Goal: Task Accomplishment & Management: Use online tool/utility

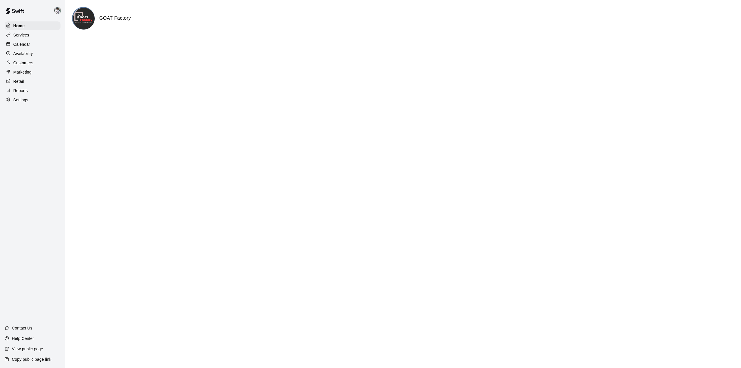
click at [25, 47] on p "Calendar" at bounding box center [21, 44] width 17 height 6
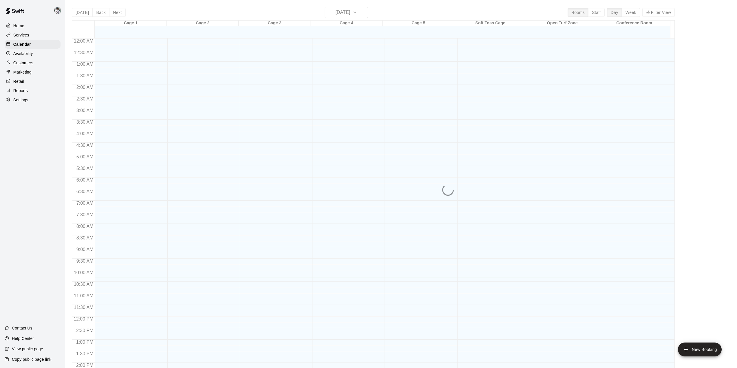
scroll to position [202, 0]
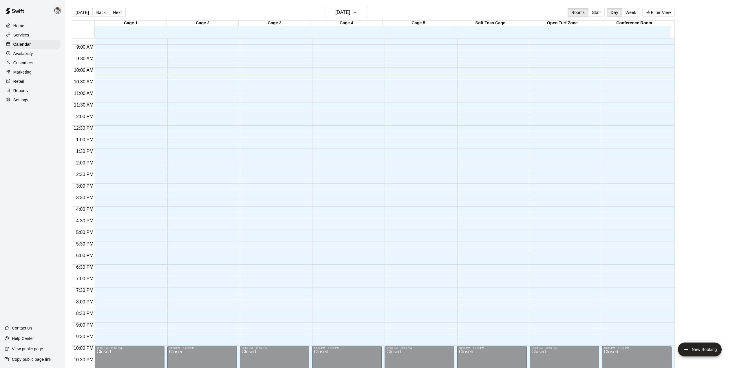
click at [115, 11] on button "Next" at bounding box center [117, 12] width 16 height 9
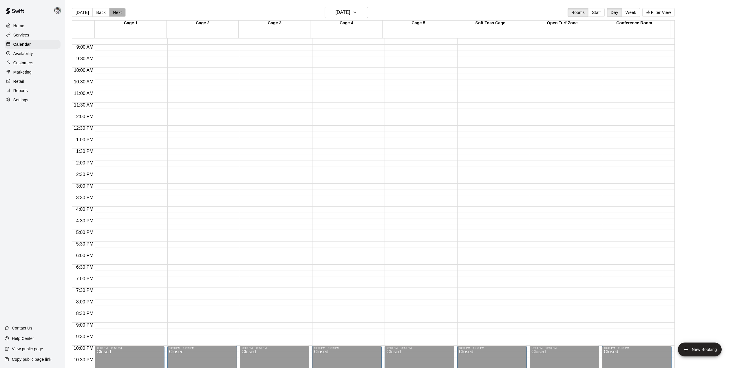
click at [115, 11] on button "Next" at bounding box center [117, 12] width 16 height 9
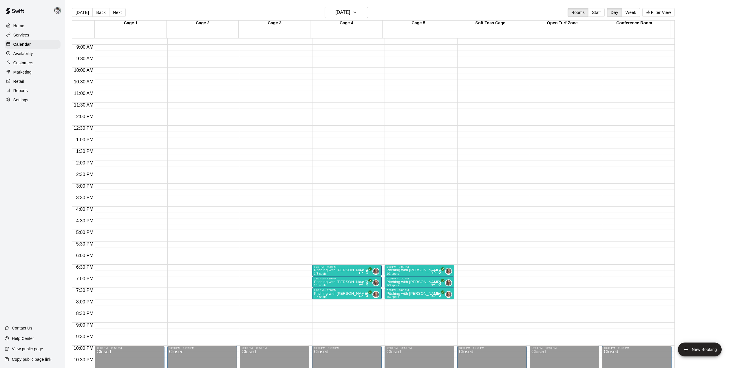
click at [115, 11] on button "Next" at bounding box center [117, 12] width 16 height 9
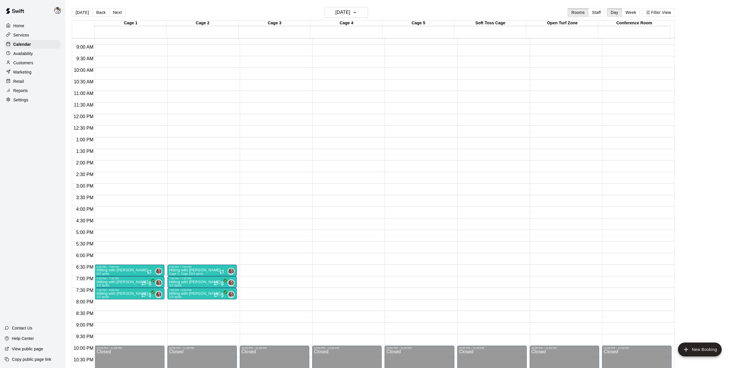
click at [113, 11] on button "Next" at bounding box center [117, 12] width 16 height 9
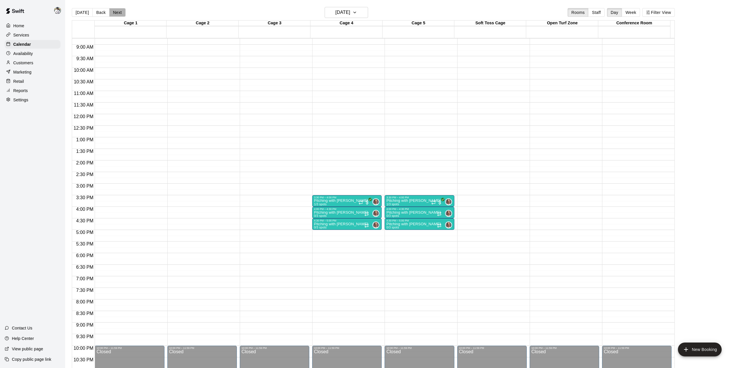
click at [113, 11] on button "Next" at bounding box center [117, 12] width 16 height 9
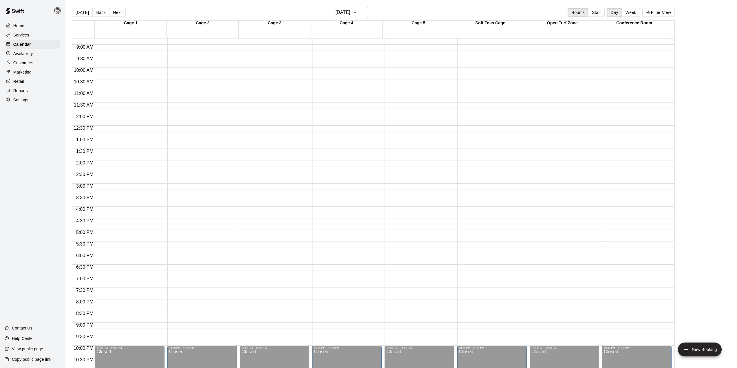
click at [113, 11] on button "Next" at bounding box center [117, 12] width 16 height 9
click at [632, 10] on button "Week" at bounding box center [630, 12] width 18 height 9
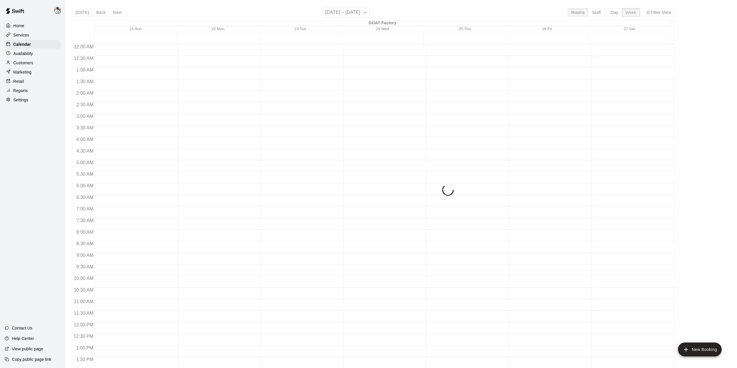
scroll to position [226, 0]
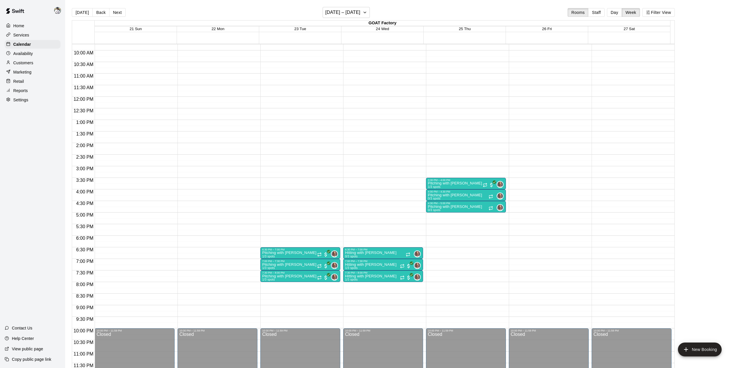
click at [85, 14] on button "[DATE]" at bounding box center [82, 12] width 21 height 9
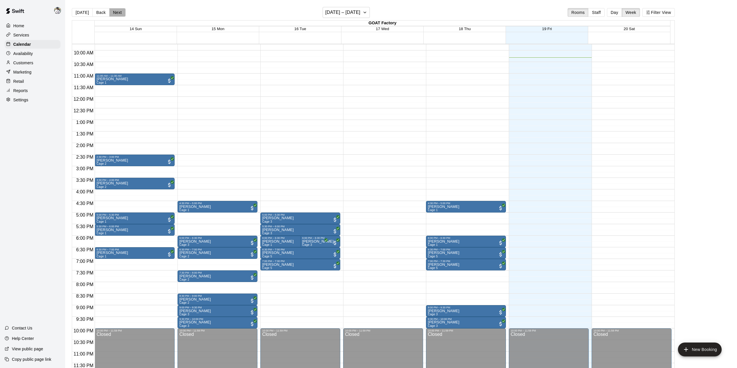
click at [118, 14] on button "Next" at bounding box center [117, 12] width 16 height 9
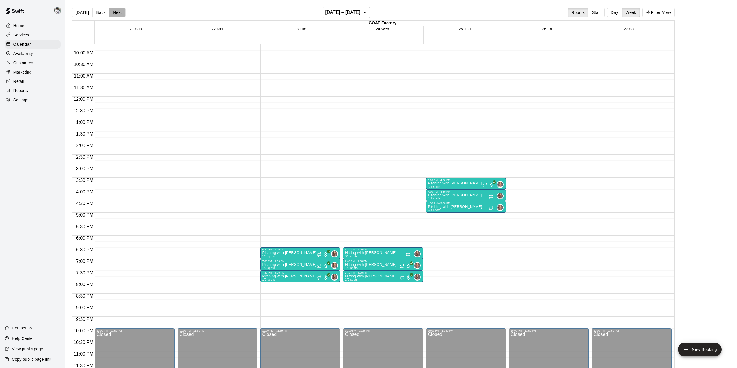
click at [118, 14] on button "Next" at bounding box center [117, 12] width 16 height 9
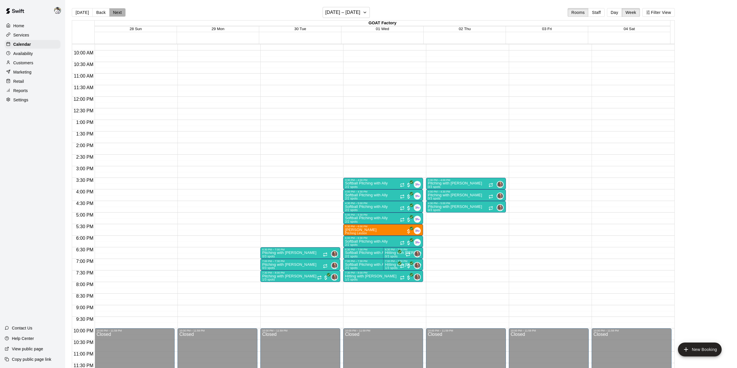
click at [118, 14] on button "Next" at bounding box center [117, 12] width 16 height 9
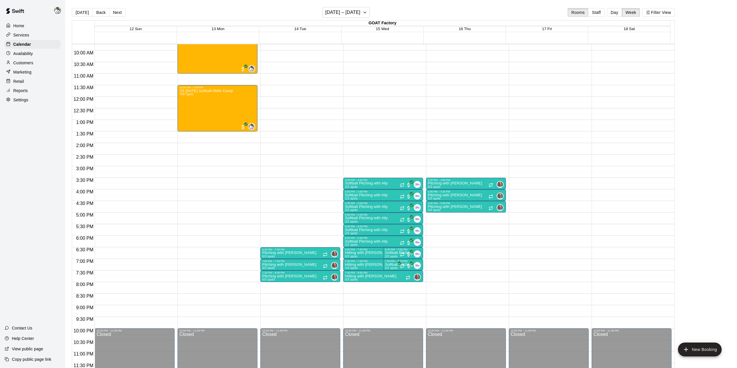
click at [118, 14] on button "Next" at bounding box center [117, 12] width 16 height 9
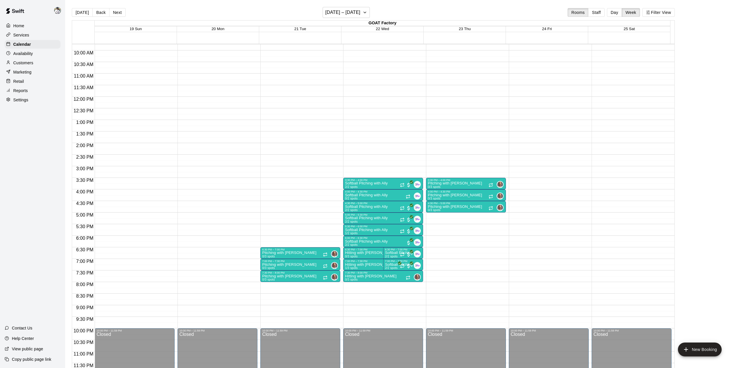
click at [118, 14] on button "Next" at bounding box center [117, 12] width 16 height 9
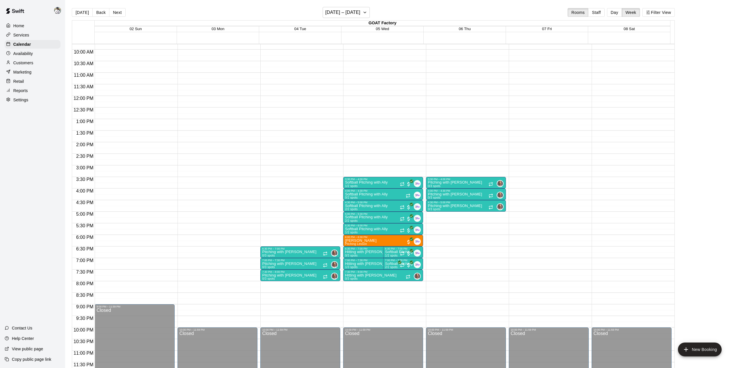
click at [118, 14] on button "Next" at bounding box center [117, 12] width 16 height 9
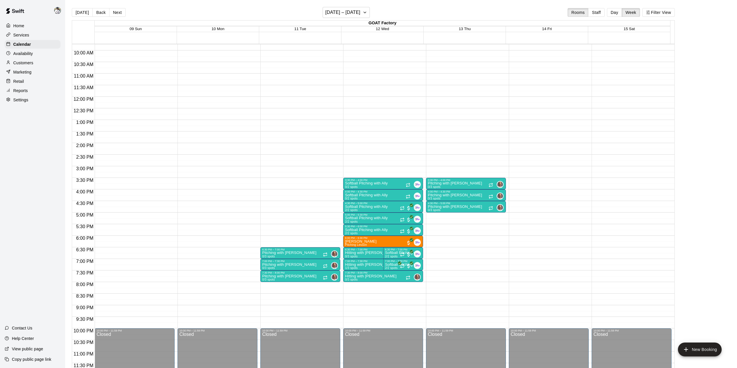
click at [118, 14] on button "Next" at bounding box center [117, 12] width 16 height 9
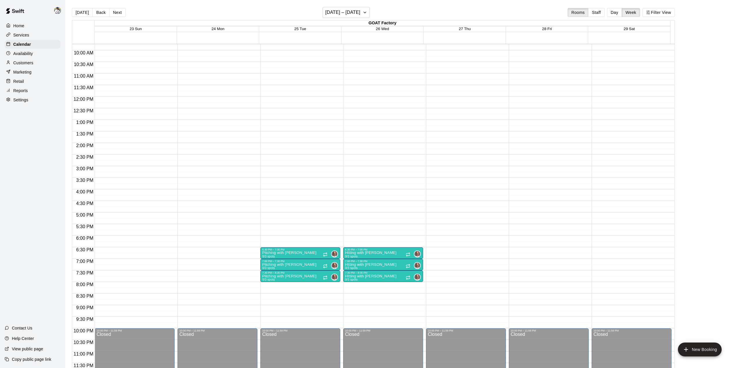
click at [118, 14] on button "Next" at bounding box center [117, 12] width 16 height 9
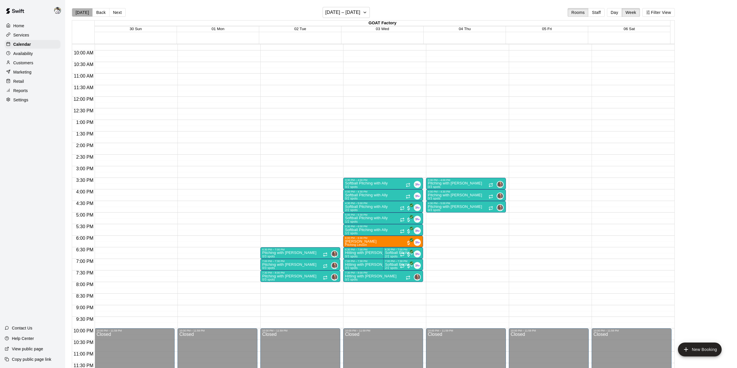
click at [82, 11] on button "[DATE]" at bounding box center [82, 12] width 21 height 9
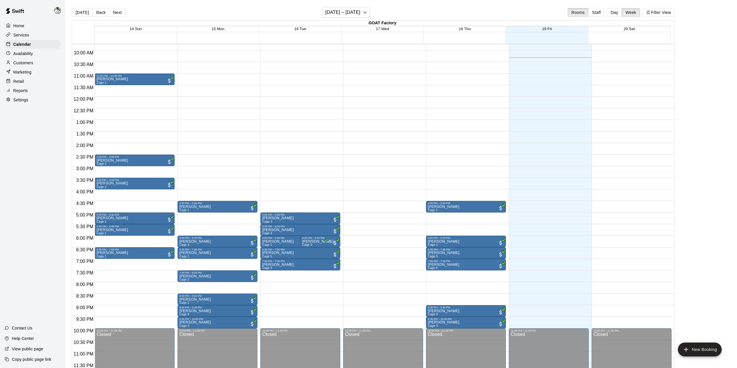
click at [120, 14] on button "Next" at bounding box center [117, 12] width 16 height 9
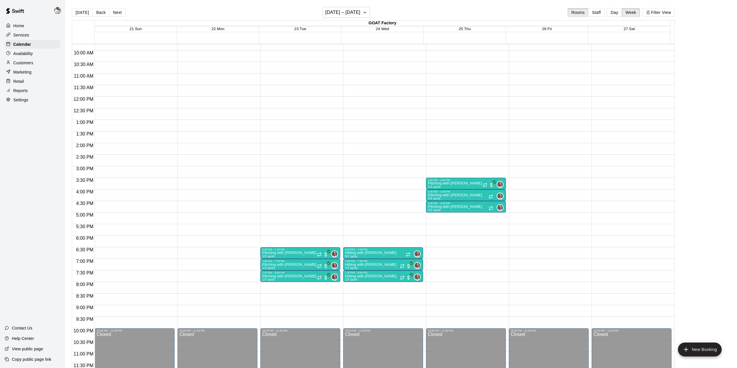
click at [120, 14] on button "Next" at bounding box center [117, 12] width 16 height 9
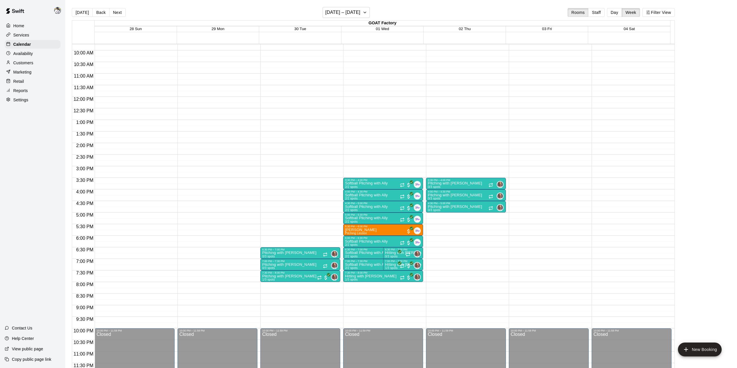
click at [120, 14] on button "Next" at bounding box center [117, 12] width 16 height 9
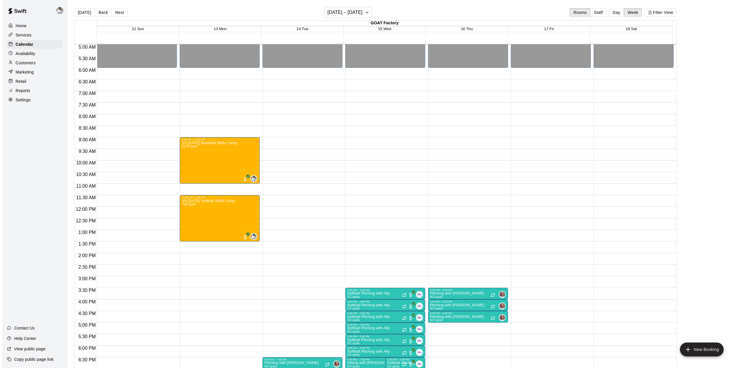
scroll to position [116, 0]
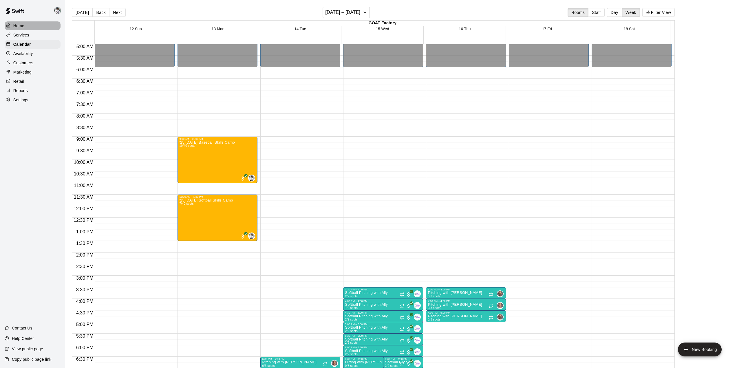
click at [30, 28] on div "Home" at bounding box center [33, 25] width 56 height 9
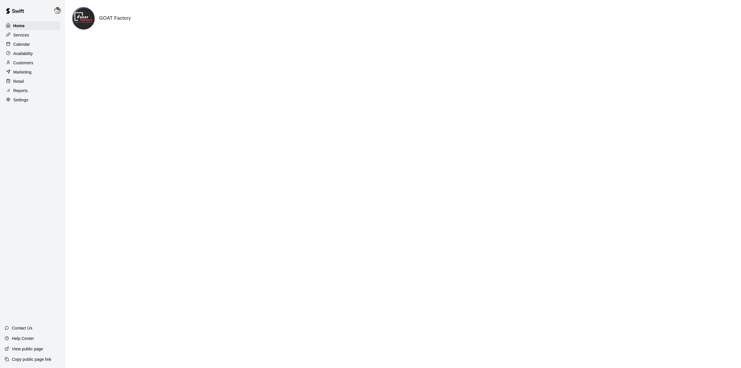
click at [21, 45] on p "Calendar" at bounding box center [21, 44] width 17 height 6
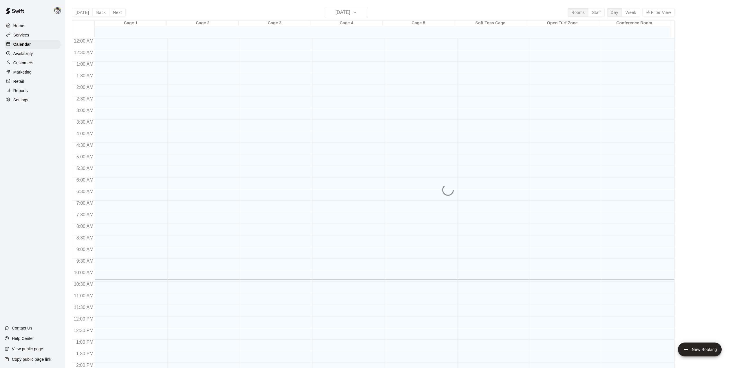
scroll to position [202, 0]
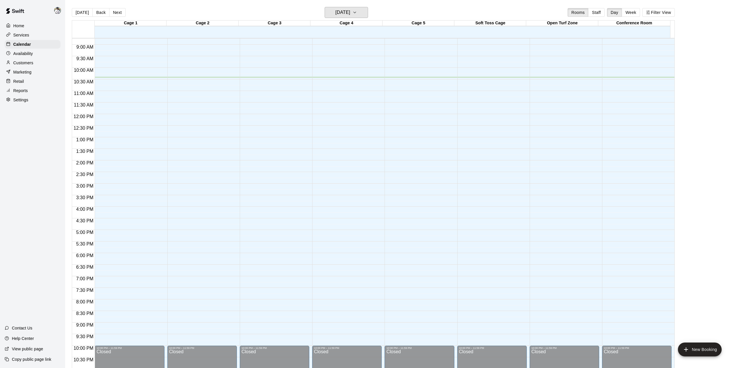
click at [344, 14] on h6 "[DATE]" at bounding box center [342, 12] width 15 height 8
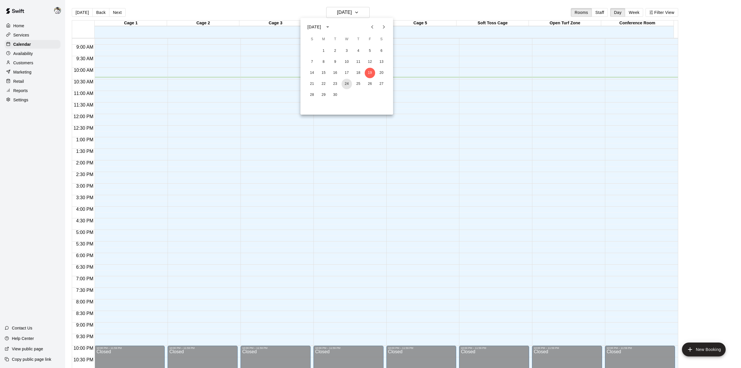
click at [346, 85] on button "24" at bounding box center [347, 84] width 10 height 10
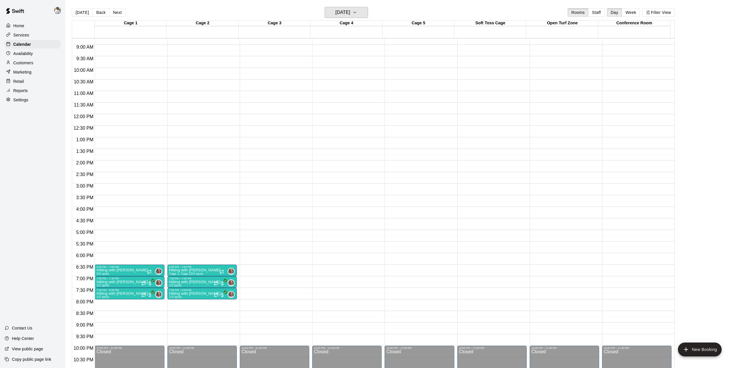
click at [349, 12] on h6 "[DATE]" at bounding box center [342, 12] width 15 height 8
click at [334, 80] on button "23" at bounding box center [335, 84] width 10 height 10
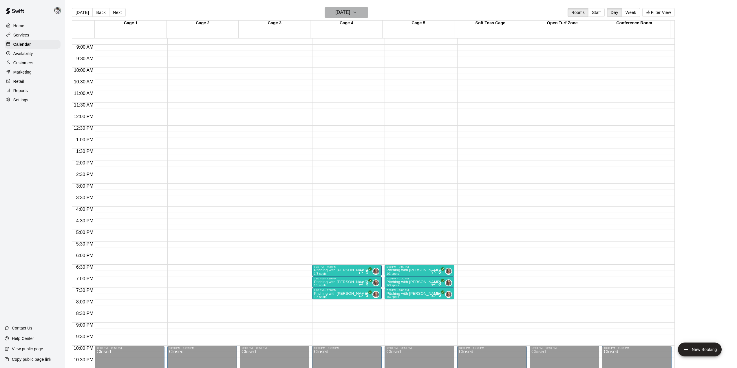
click at [335, 9] on h6 "[DATE]" at bounding box center [342, 12] width 15 height 8
click at [323, 83] on button "22" at bounding box center [323, 84] width 10 height 10
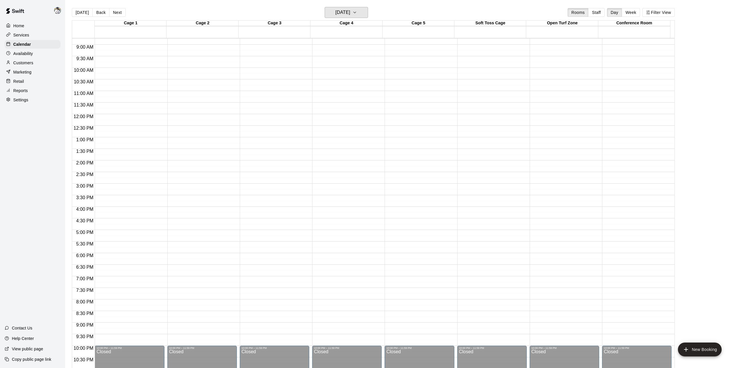
click at [342, 15] on h6 "[DATE]" at bounding box center [342, 12] width 15 height 8
click at [314, 80] on button "21" at bounding box center [312, 84] width 10 height 10
click at [349, 14] on h6 "[DATE]" at bounding box center [342, 12] width 15 height 8
click at [345, 83] on button "24" at bounding box center [347, 84] width 10 height 10
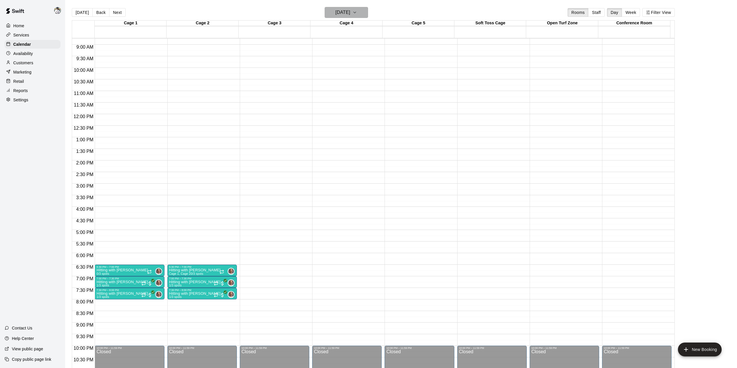
click at [350, 13] on h6 "[DATE]" at bounding box center [342, 12] width 15 height 8
click at [634, 12] on div at bounding box center [370, 184] width 741 height 368
click at [634, 12] on button "Week" at bounding box center [630, 12] width 18 height 9
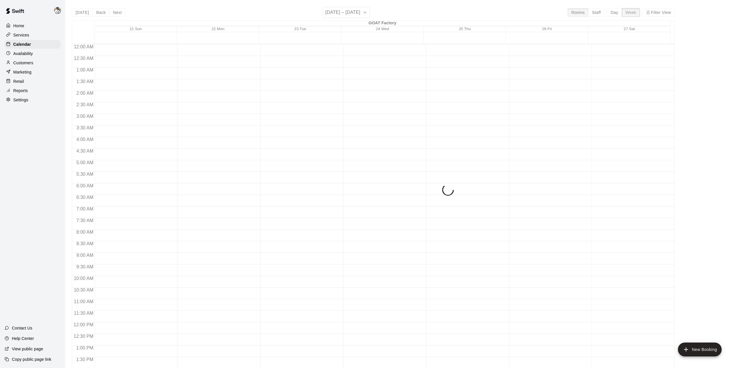
scroll to position [226, 0]
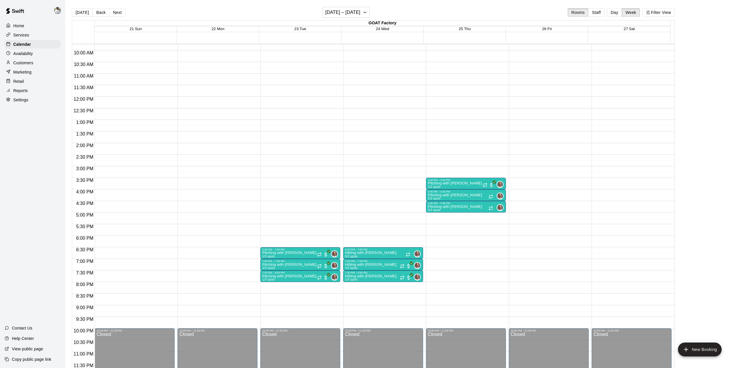
click at [100, 15] on button "Back" at bounding box center [100, 12] width 17 height 9
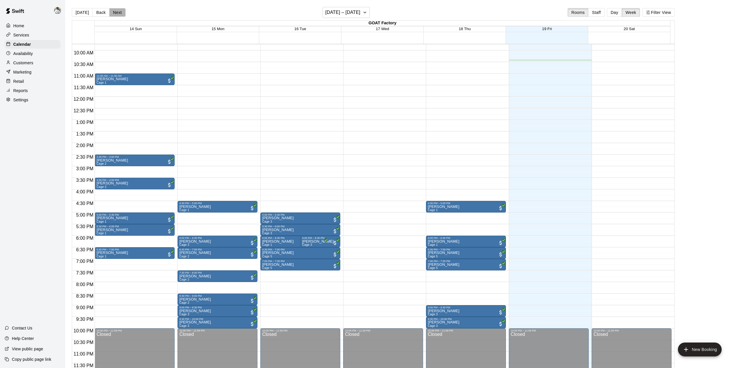
click at [114, 14] on button "Next" at bounding box center [117, 12] width 16 height 9
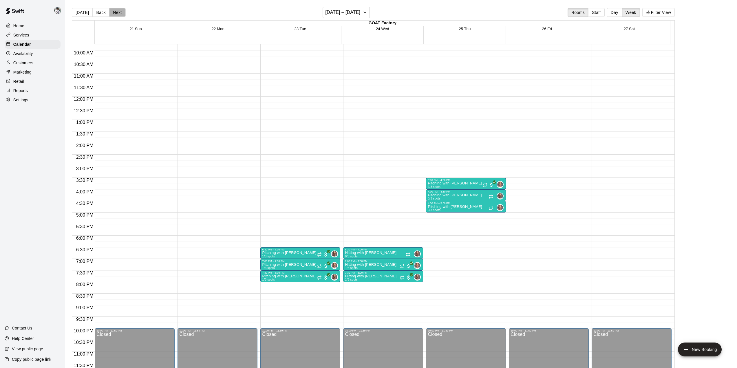
click at [114, 14] on button "Next" at bounding box center [117, 12] width 16 height 9
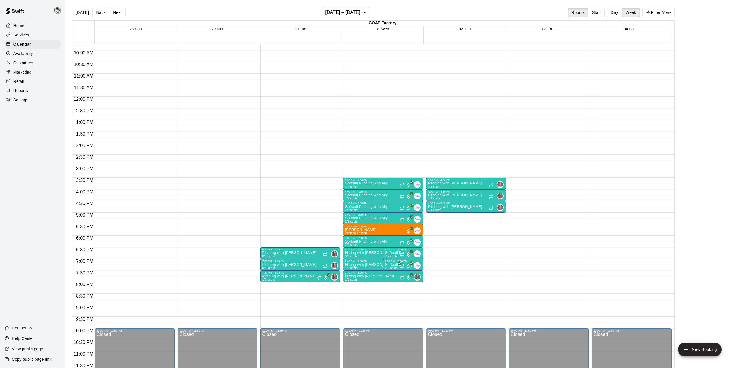
click at [379, 183] on p "Softball Pitching with Ally" at bounding box center [366, 183] width 43 height 0
click at [349, 206] on img "edit" at bounding box center [350, 203] width 7 height 7
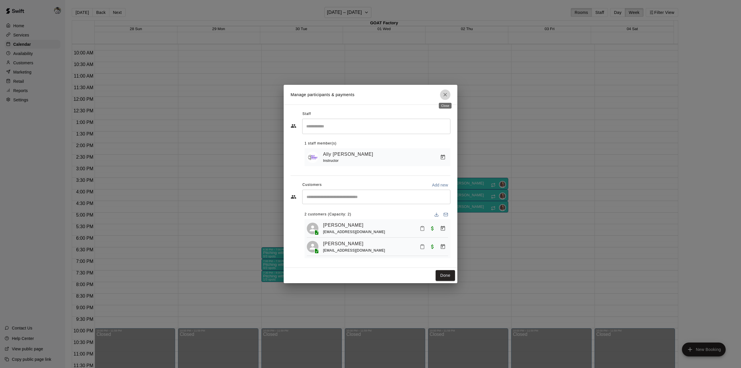
click at [444, 93] on icon "Close" at bounding box center [445, 95] width 6 height 6
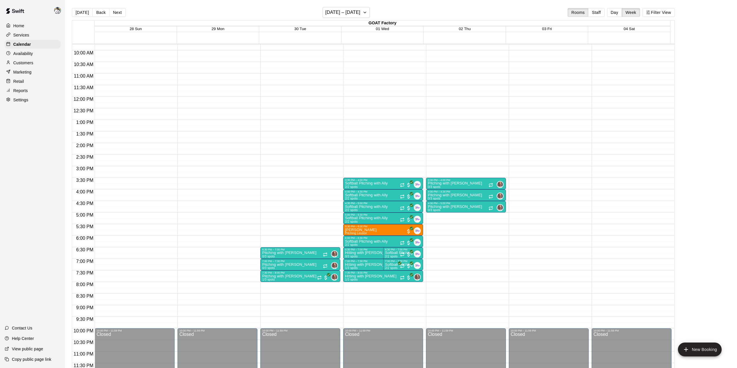
click at [81, 10] on button "[DATE]" at bounding box center [82, 12] width 21 height 9
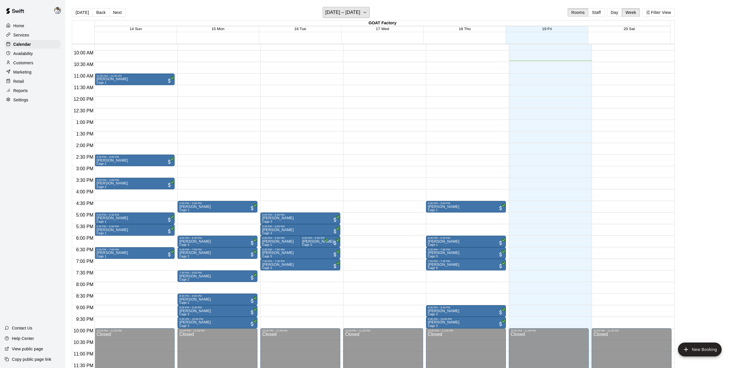
click at [346, 13] on h6 "[DATE] – [DATE]" at bounding box center [342, 12] width 35 height 8
click at [335, 84] on button "23" at bounding box center [336, 84] width 10 height 10
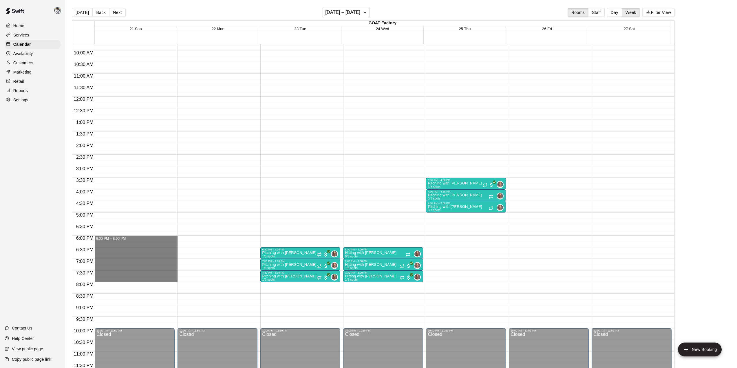
drag, startPoint x: 109, startPoint y: 238, endPoint x: 109, endPoint y: 280, distance: 42.3
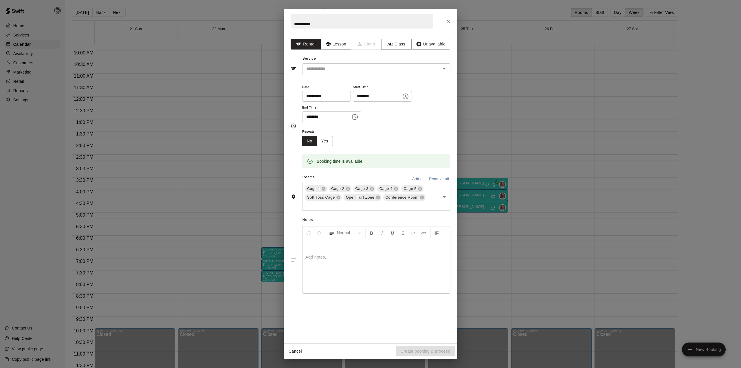
type input "**********"
click at [340, 62] on div "Service ​" at bounding box center [371, 64] width 160 height 20
click at [336, 67] on input "text" at bounding box center [368, 68] width 128 height 7
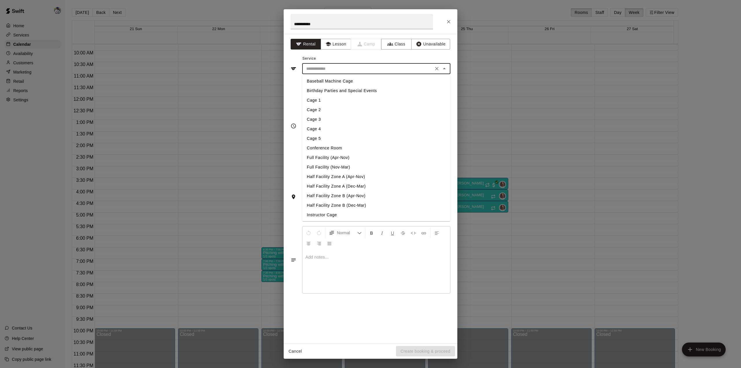
click at [343, 158] on li "Full Facility (Apr-Nov)" at bounding box center [376, 158] width 148 height 10
type input "**********"
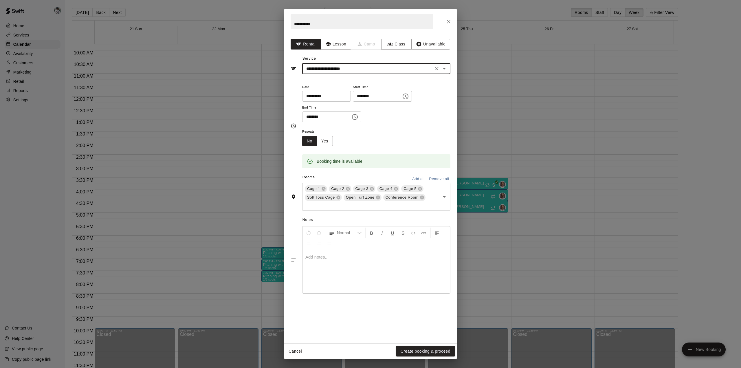
click at [323, 263] on div at bounding box center [376, 271] width 148 height 43
click at [412, 350] on button "Create booking & proceed" at bounding box center [425, 351] width 59 height 11
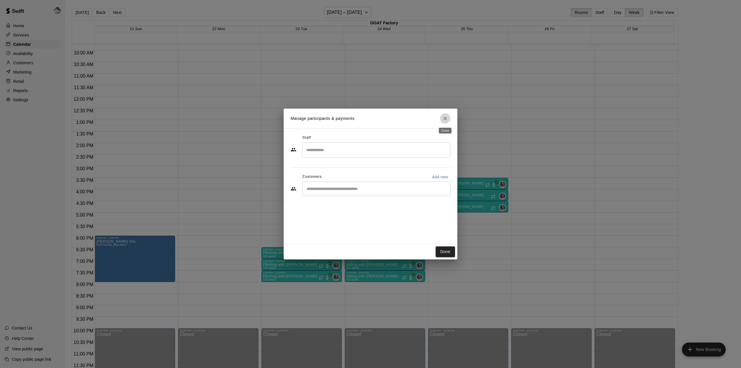
click at [445, 118] on icon "Close" at bounding box center [445, 118] width 6 height 6
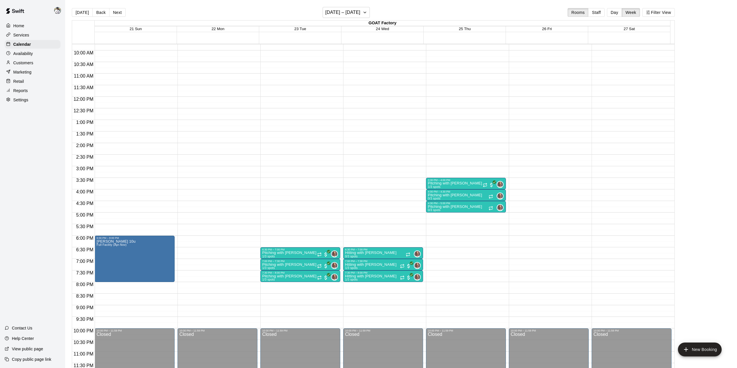
drag, startPoint x: 136, startPoint y: 254, endPoint x: 278, endPoint y: 253, distance: 141.8
click at [278, 253] on div at bounding box center [370, 184] width 741 height 368
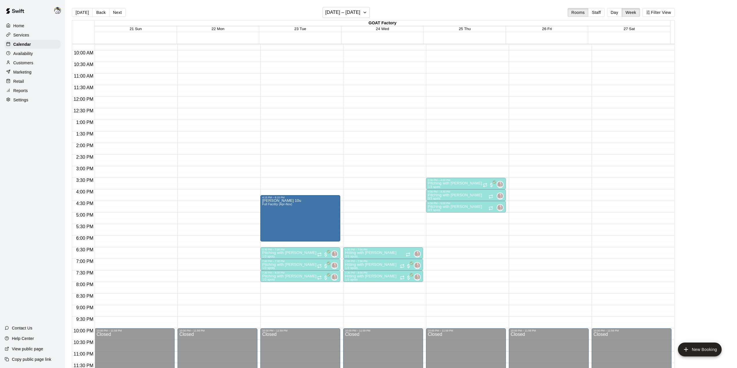
drag, startPoint x: 167, startPoint y: 257, endPoint x: 304, endPoint y: 219, distance: 142.7
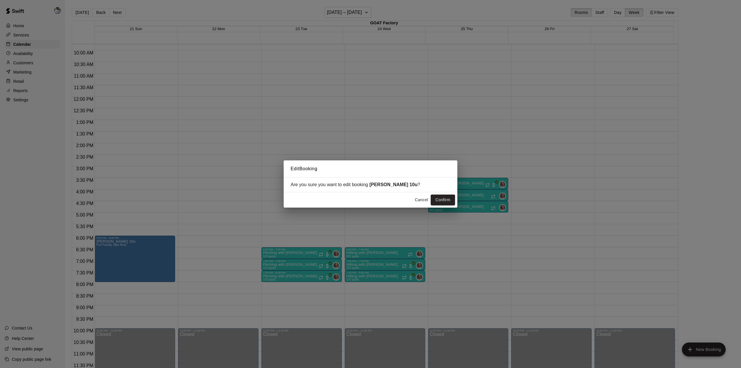
click at [440, 197] on button "Confirm" at bounding box center [443, 200] width 24 height 11
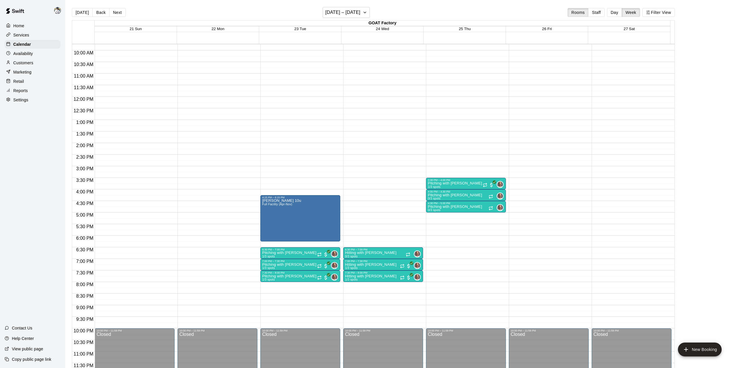
click at [614, 11] on button "Day" at bounding box center [614, 12] width 15 height 9
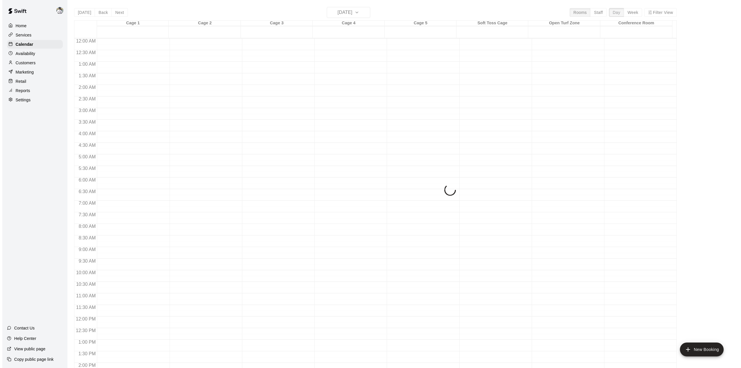
scroll to position [220, 0]
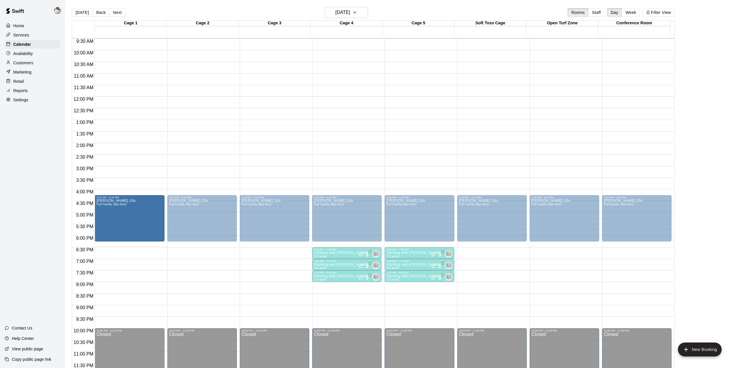
drag, startPoint x: 142, startPoint y: 224, endPoint x: 134, endPoint y: 226, distance: 7.9
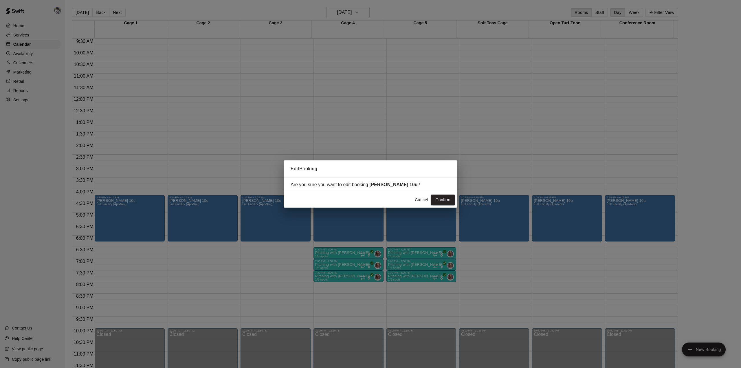
click at [426, 199] on button "Cancel" at bounding box center [421, 200] width 19 height 11
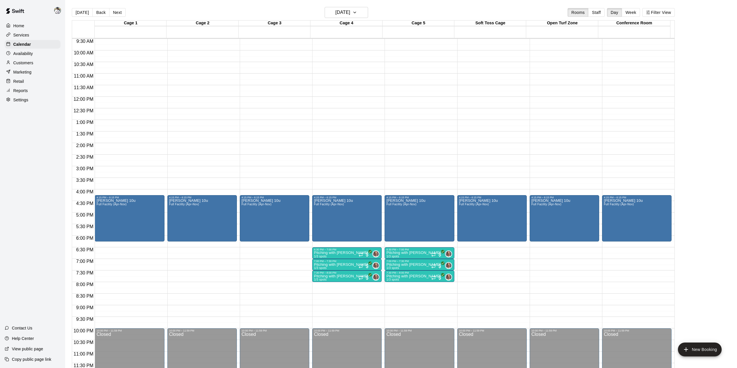
click at [318, 206] on icon "edit" at bounding box center [318, 205] width 5 height 5
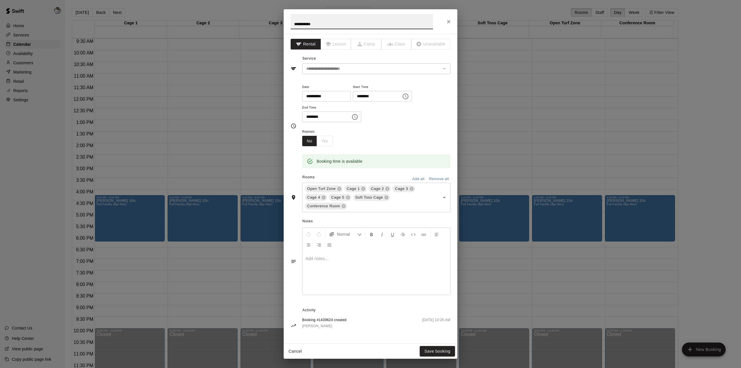
click at [325, 197] on icon at bounding box center [324, 198] width 4 height 4
click at [323, 197] on icon at bounding box center [324, 198] width 4 height 4
click at [432, 351] on button "Save booking" at bounding box center [437, 351] width 35 height 11
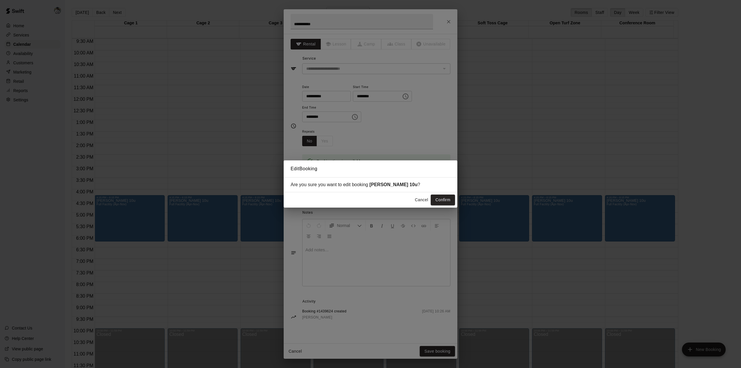
click at [443, 202] on button "Confirm" at bounding box center [443, 200] width 24 height 11
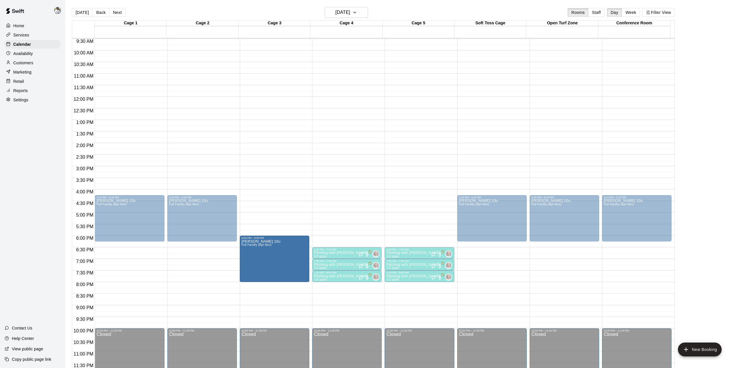
drag, startPoint x: 265, startPoint y: 217, endPoint x: 265, endPoint y: 260, distance: 43.4
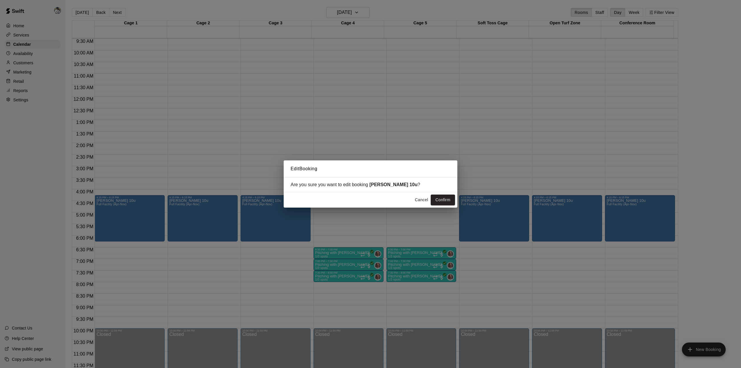
click at [442, 199] on button "Confirm" at bounding box center [443, 200] width 24 height 11
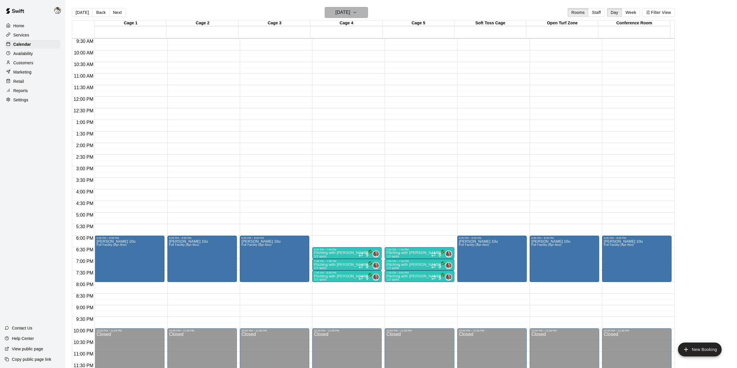
click at [350, 9] on h6 "[DATE]" at bounding box center [342, 12] width 15 height 8
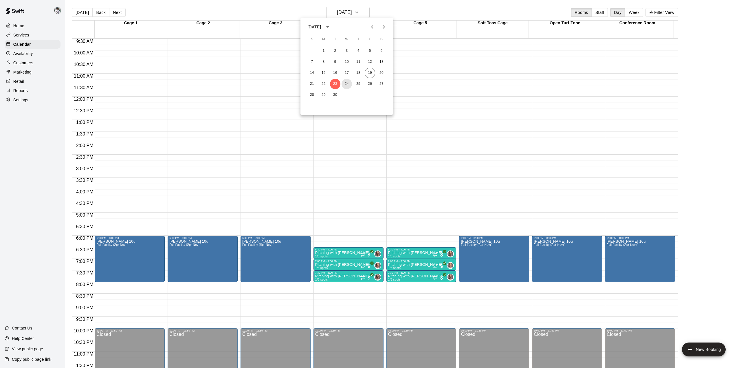
click at [348, 81] on button "24" at bounding box center [347, 84] width 10 height 10
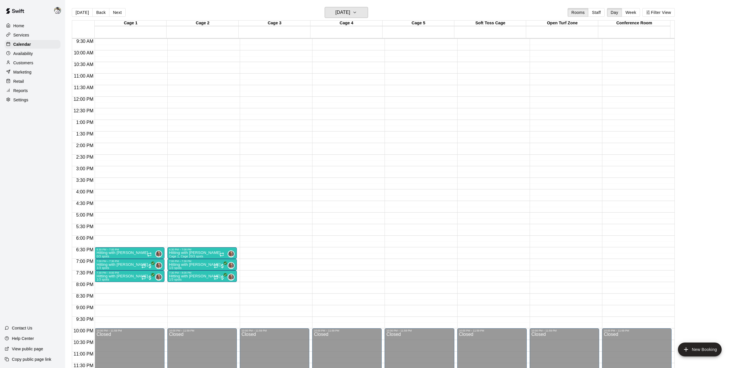
click at [350, 14] on h6 "[DATE]" at bounding box center [342, 12] width 15 height 8
click at [383, 29] on icon "Next month" at bounding box center [383, 26] width 7 height 7
click at [349, 52] on button "1" at bounding box center [347, 51] width 10 height 10
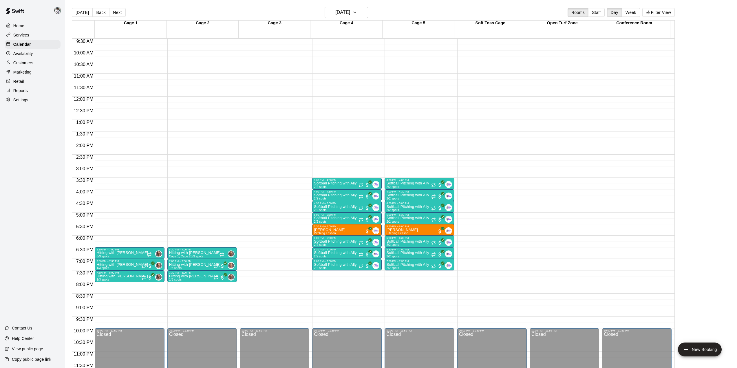
click at [331, 183] on p "Softball Pitching with Ally" at bounding box center [335, 183] width 43 height 0
click at [293, 166] on div at bounding box center [370, 184] width 741 height 368
click at [346, 183] on p "Softball Pitching with Ally" at bounding box center [335, 183] width 43 height 0
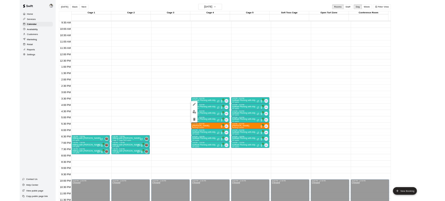
scroll to position [219, 0]
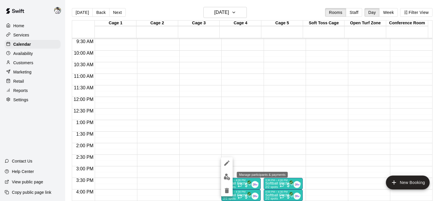
click at [226, 176] on img "edit" at bounding box center [226, 177] width 7 height 7
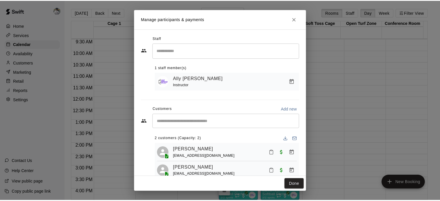
scroll to position [18, 0]
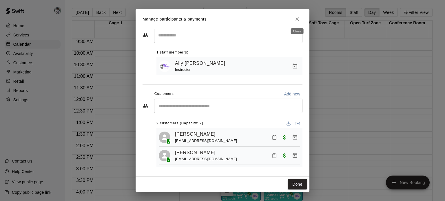
click at [296, 18] on icon "Close" at bounding box center [297, 19] width 6 height 6
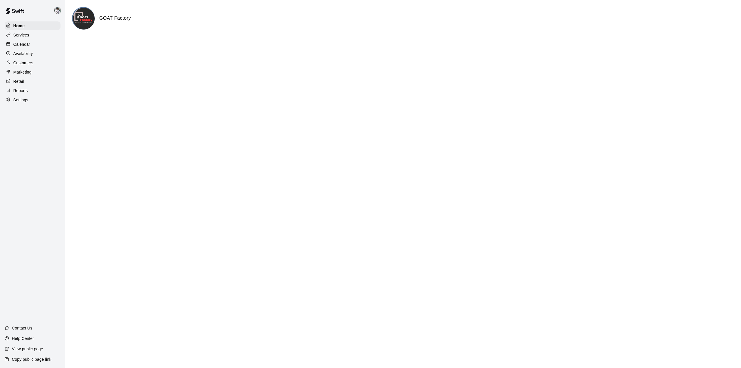
click at [29, 44] on p "Calendar" at bounding box center [21, 44] width 17 height 6
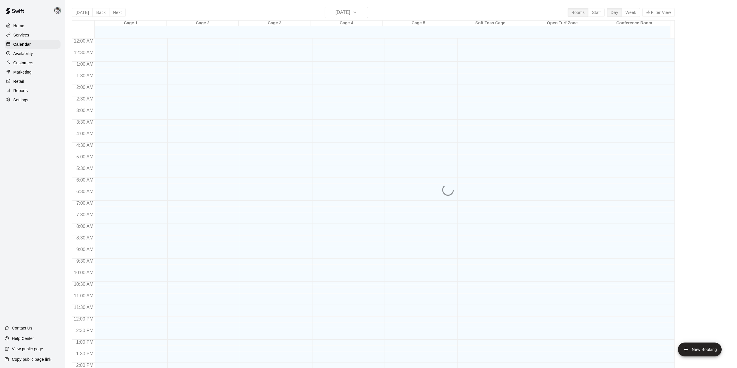
scroll to position [202, 0]
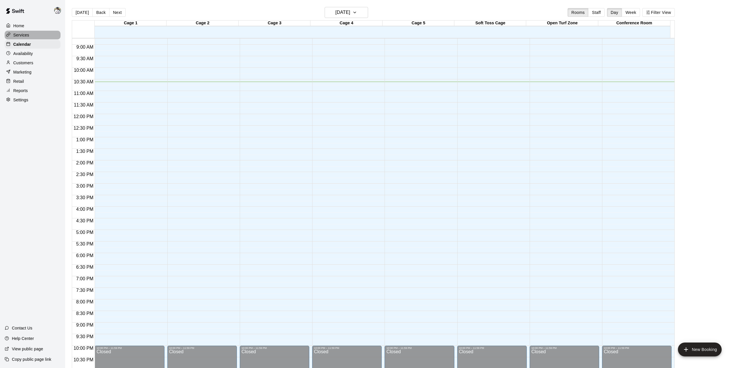
click at [25, 38] on p "Services" at bounding box center [21, 35] width 16 height 6
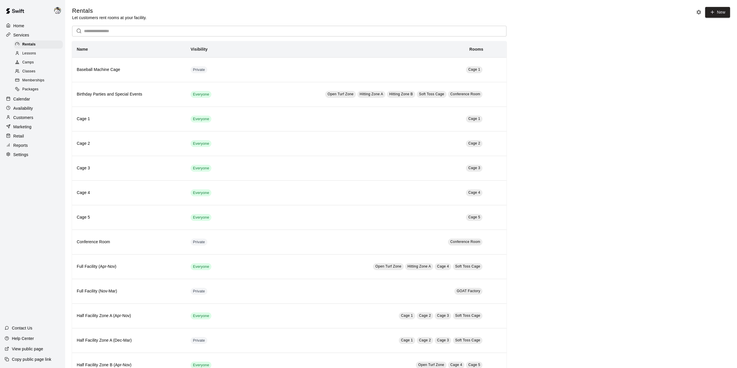
click at [24, 39] on div "Services" at bounding box center [33, 35] width 56 height 9
click at [19, 148] on p "Reports" at bounding box center [20, 145] width 14 height 6
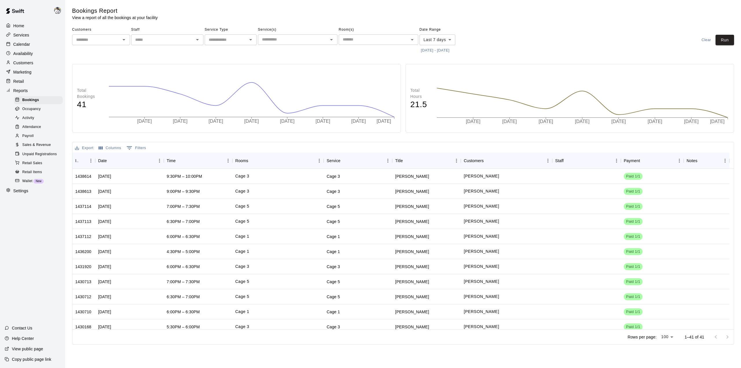
click at [32, 128] on span "Attendance" at bounding box center [31, 127] width 19 height 6
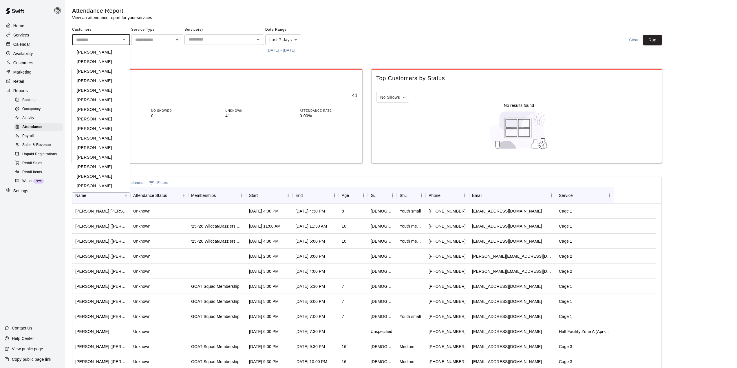
click at [111, 38] on input "text" at bounding box center [96, 39] width 45 height 7
click at [146, 38] on input "text" at bounding box center [152, 39] width 39 height 7
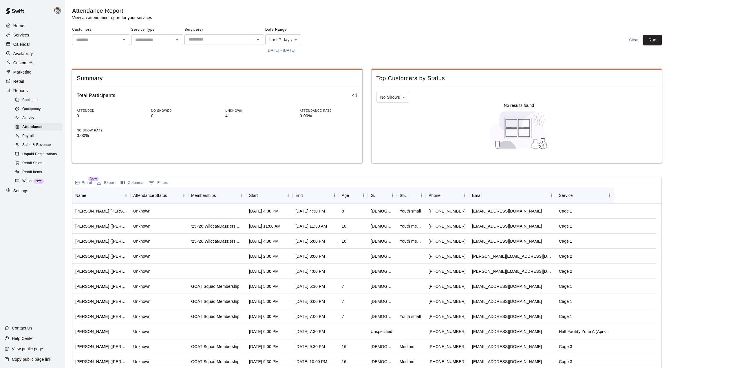
click at [205, 34] on span "Service(s)" at bounding box center [224, 29] width 80 height 9
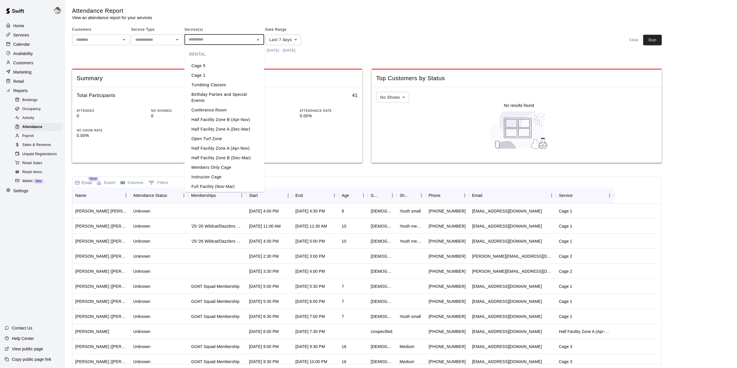
click at [204, 36] on input "text" at bounding box center [219, 39] width 67 height 7
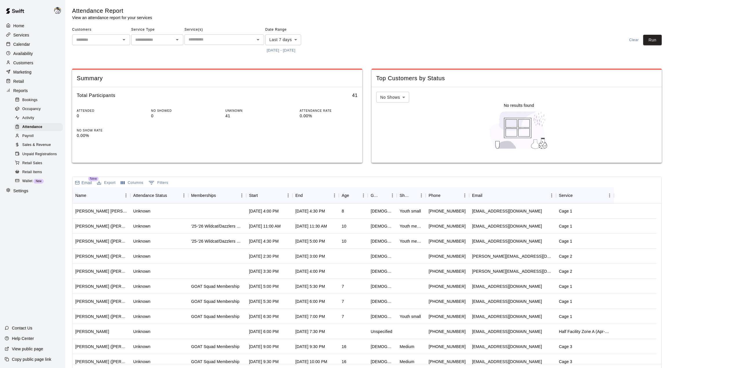
click at [217, 47] on div "Service(s) ​" at bounding box center [224, 40] width 80 height 30
click at [269, 36] on body "Home Services Calendar Availability Customers Marketing Retail Reports Bookings…" at bounding box center [370, 191] width 741 height 382
click at [280, 100] on li "Next 30 days" at bounding box center [283, 100] width 36 height 10
click at [223, 41] on input "text" at bounding box center [219, 39] width 67 height 7
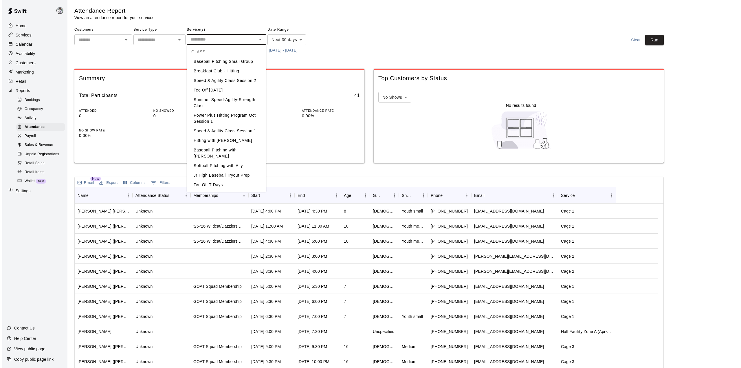
scroll to position [895, 0]
click at [217, 164] on li "Softball Pitching with Ally" at bounding box center [224, 166] width 80 height 10
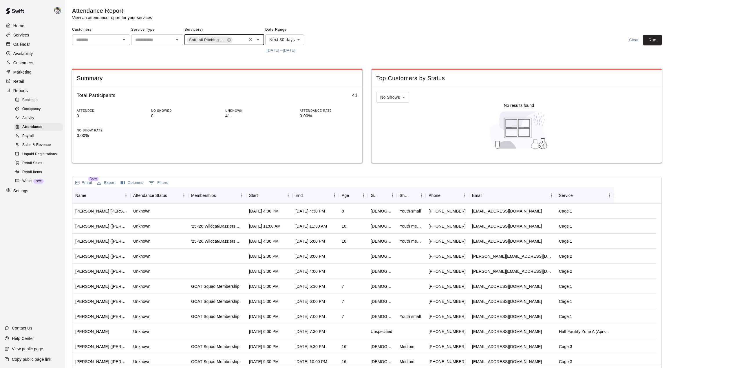
click at [292, 40] on body "Home Services Calendar Availability Customers Marketing Retail Reports Bookings…" at bounding box center [368, 191] width 737 height 382
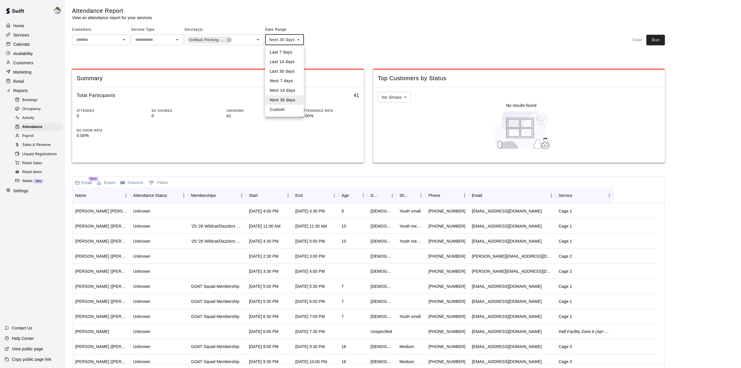
click at [281, 110] on li "Custom" at bounding box center [284, 110] width 39 height 10
type input "******"
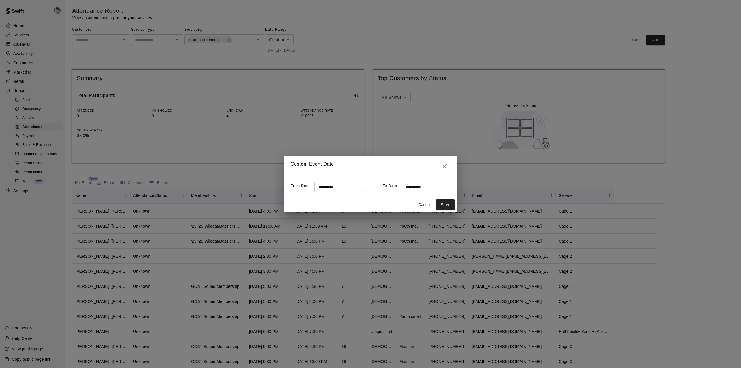
click at [316, 186] on input "**********" at bounding box center [336, 186] width 45 height 11
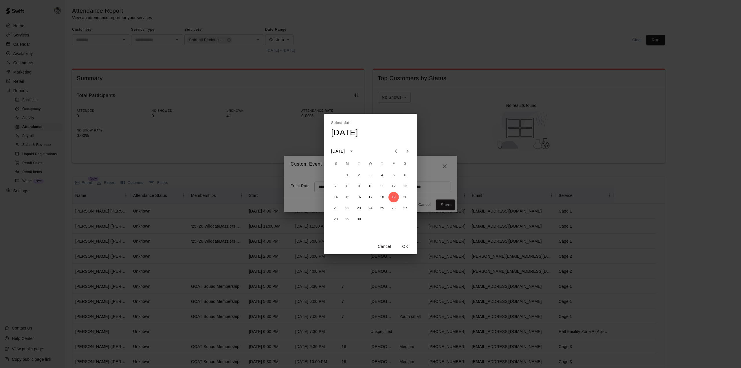
click at [406, 244] on button "OK" at bounding box center [405, 246] width 19 height 11
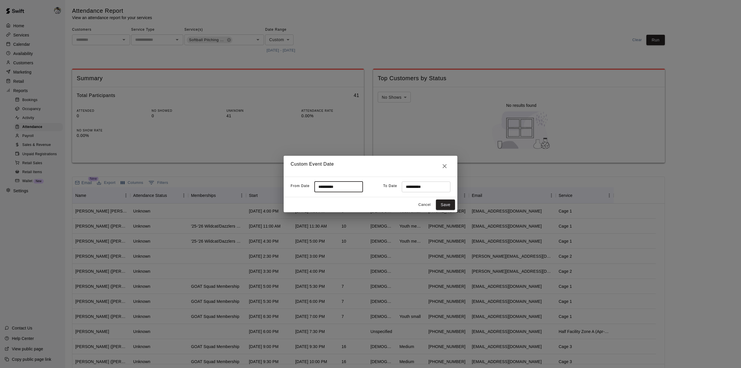
click at [410, 188] on input "**********" at bounding box center [424, 186] width 45 height 11
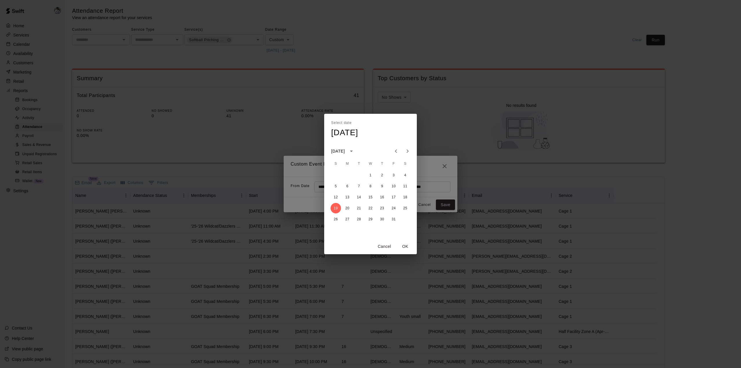
click at [408, 149] on icon "Next month" at bounding box center [407, 151] width 7 height 7
click at [370, 208] on button "24" at bounding box center [370, 208] width 10 height 10
type input "**********"
click at [404, 247] on button "OK" at bounding box center [405, 246] width 19 height 11
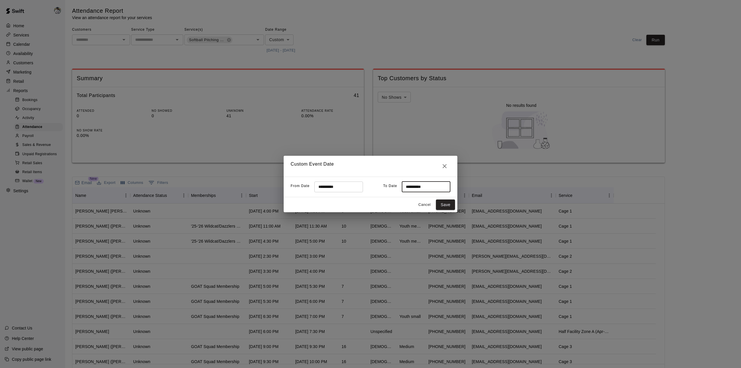
click at [445, 202] on button "Save" at bounding box center [445, 204] width 19 height 11
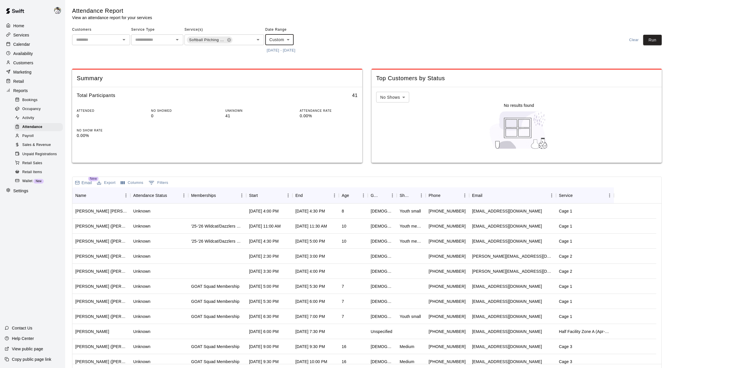
click at [658, 38] on button "Run" at bounding box center [652, 40] width 19 height 11
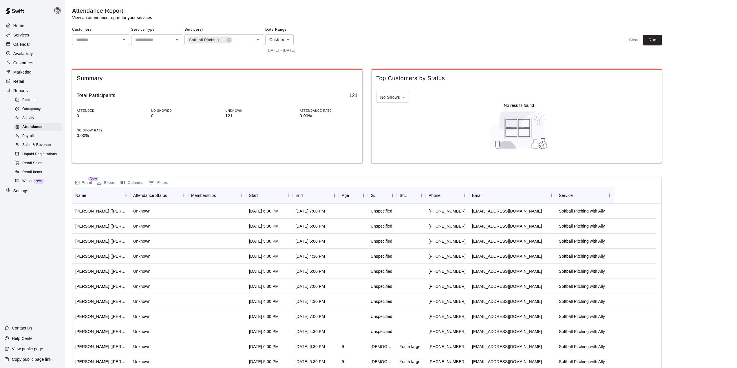
click at [112, 184] on button "Export" at bounding box center [106, 182] width 21 height 9
click at [110, 194] on li "Download as CSV" at bounding box center [118, 195] width 45 height 10
click at [29, 25] on div "Home" at bounding box center [33, 25] width 56 height 9
